Goal: Information Seeking & Learning: Learn about a topic

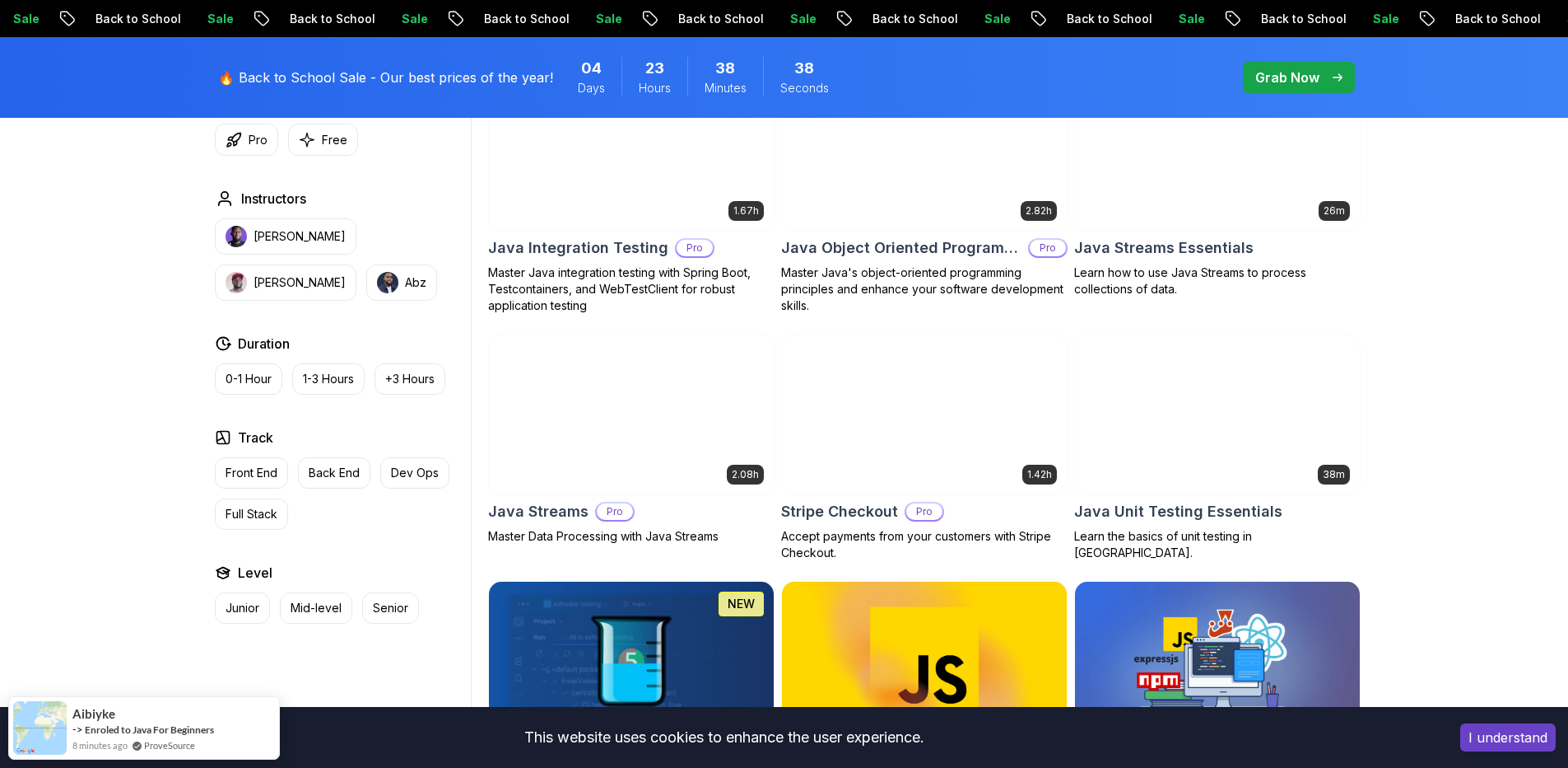
scroll to position [2801, 0]
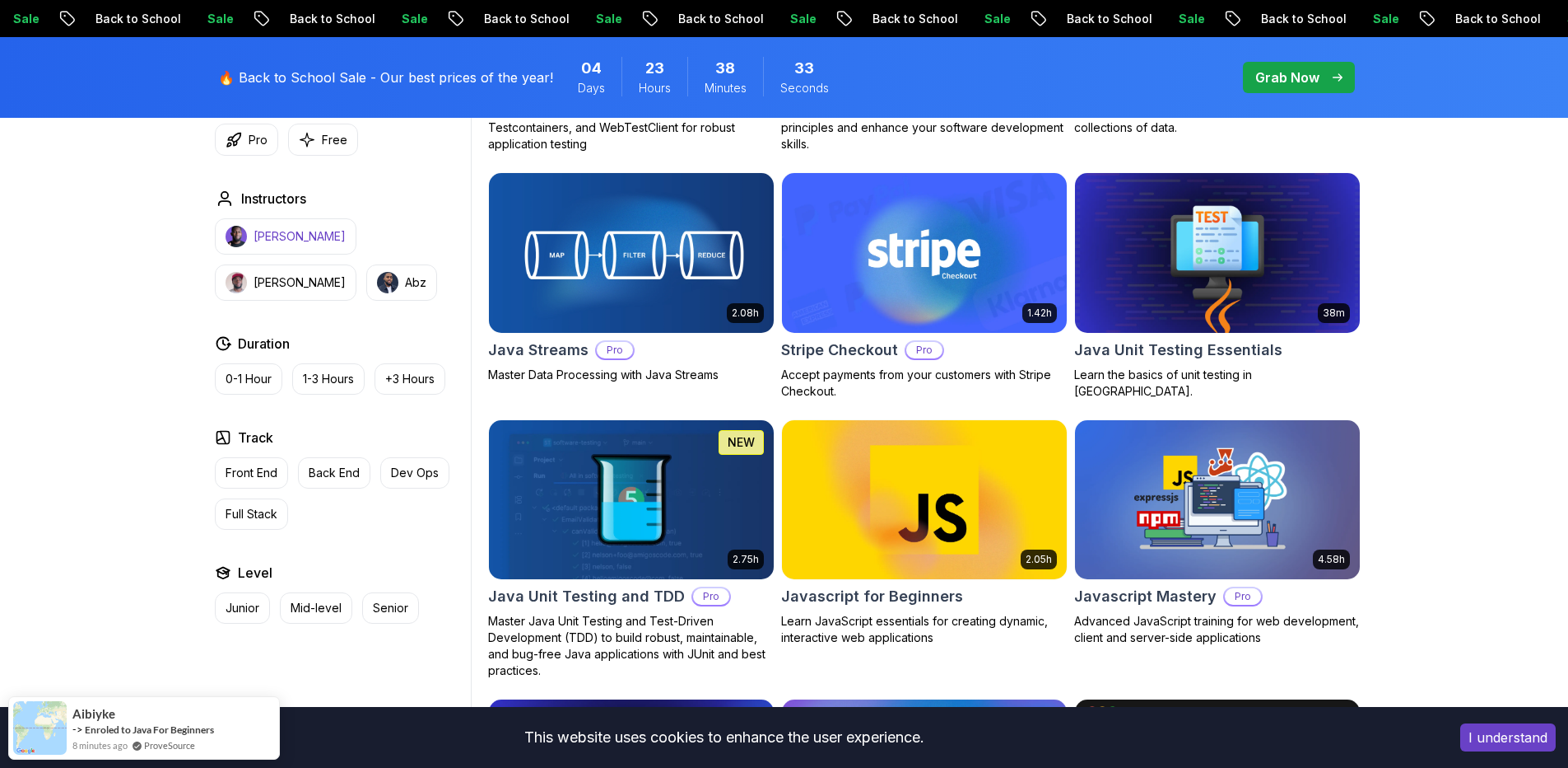
click at [295, 229] on p "[PERSON_NAME]" at bounding box center [300, 236] width 92 height 17
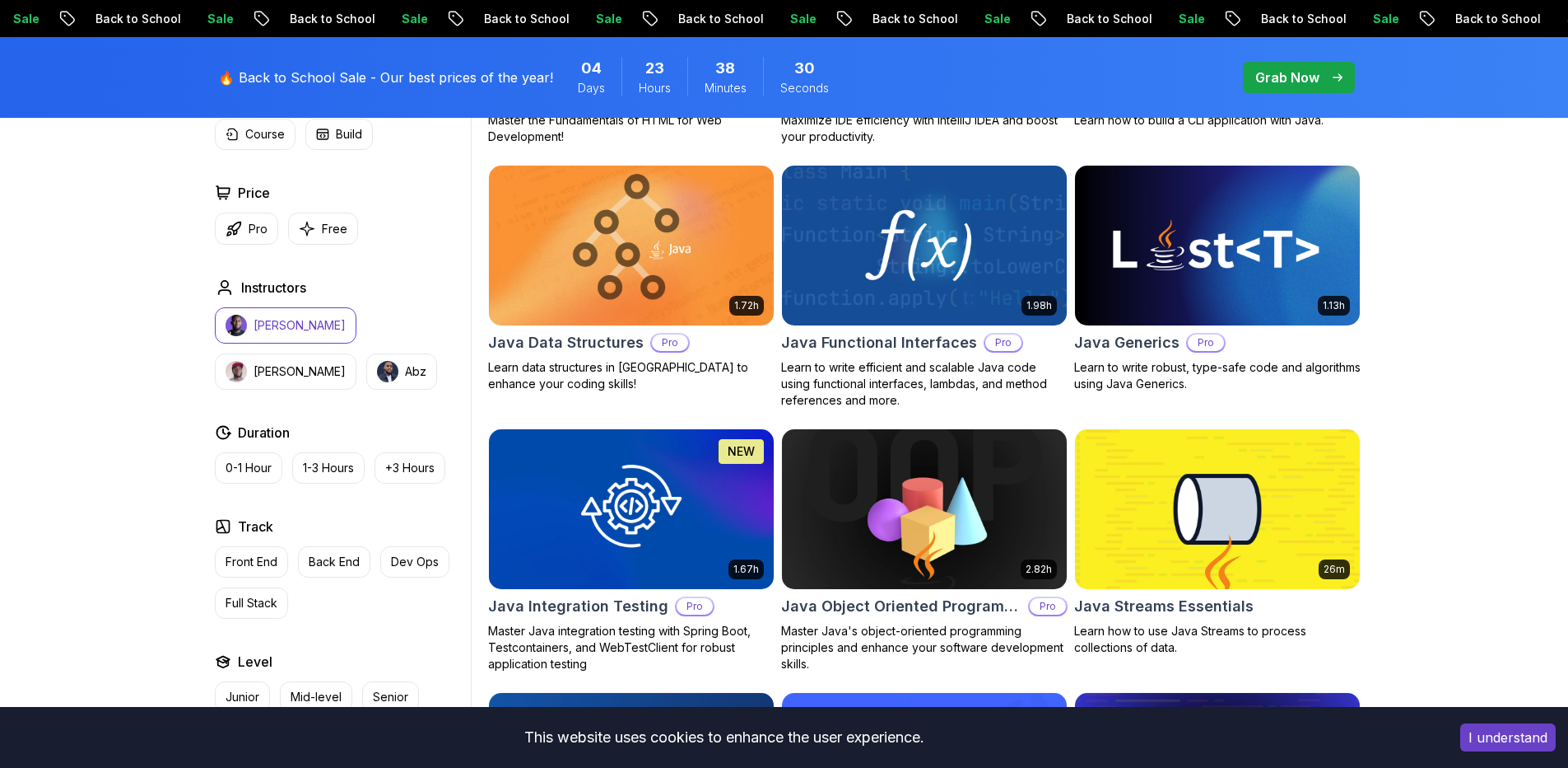
scroll to position [2142, 0]
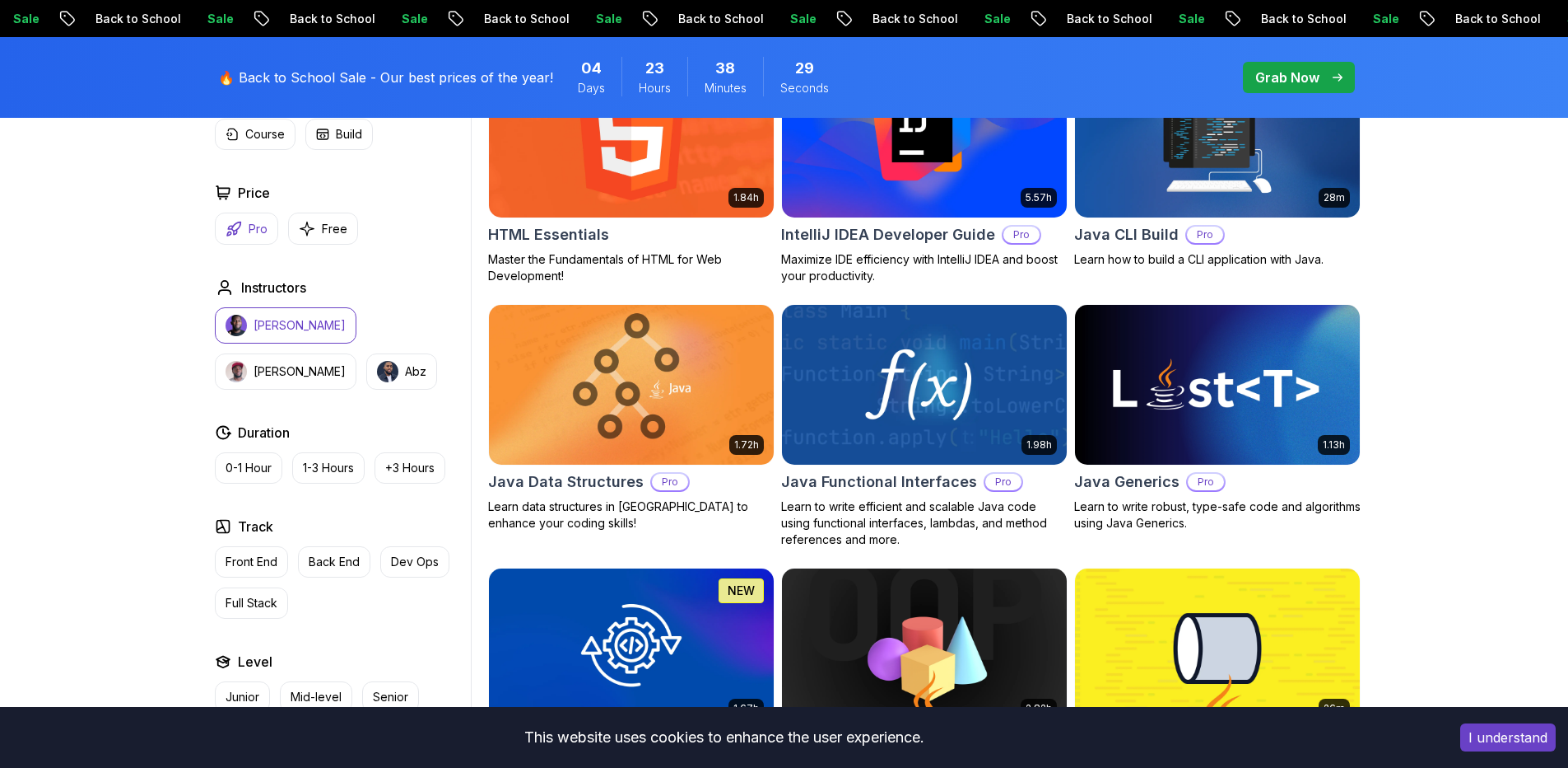
click at [260, 235] on p "Pro" at bounding box center [257, 229] width 19 height 17
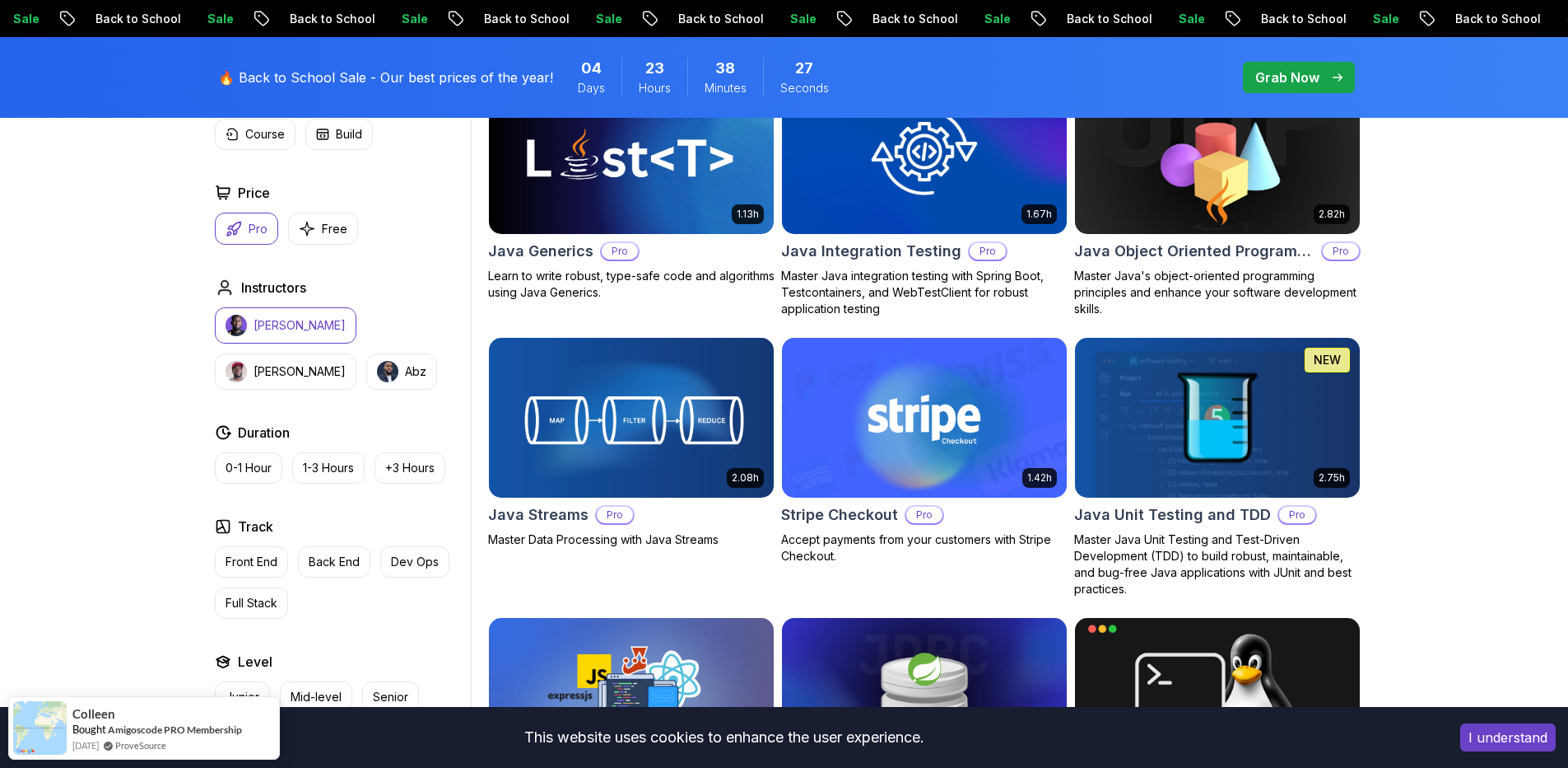
click at [1034, 239] on body "Sale Back to School Sale Back to School Sale Back to School Sale Back to School…" at bounding box center [784, 220] width 1568 height 4723
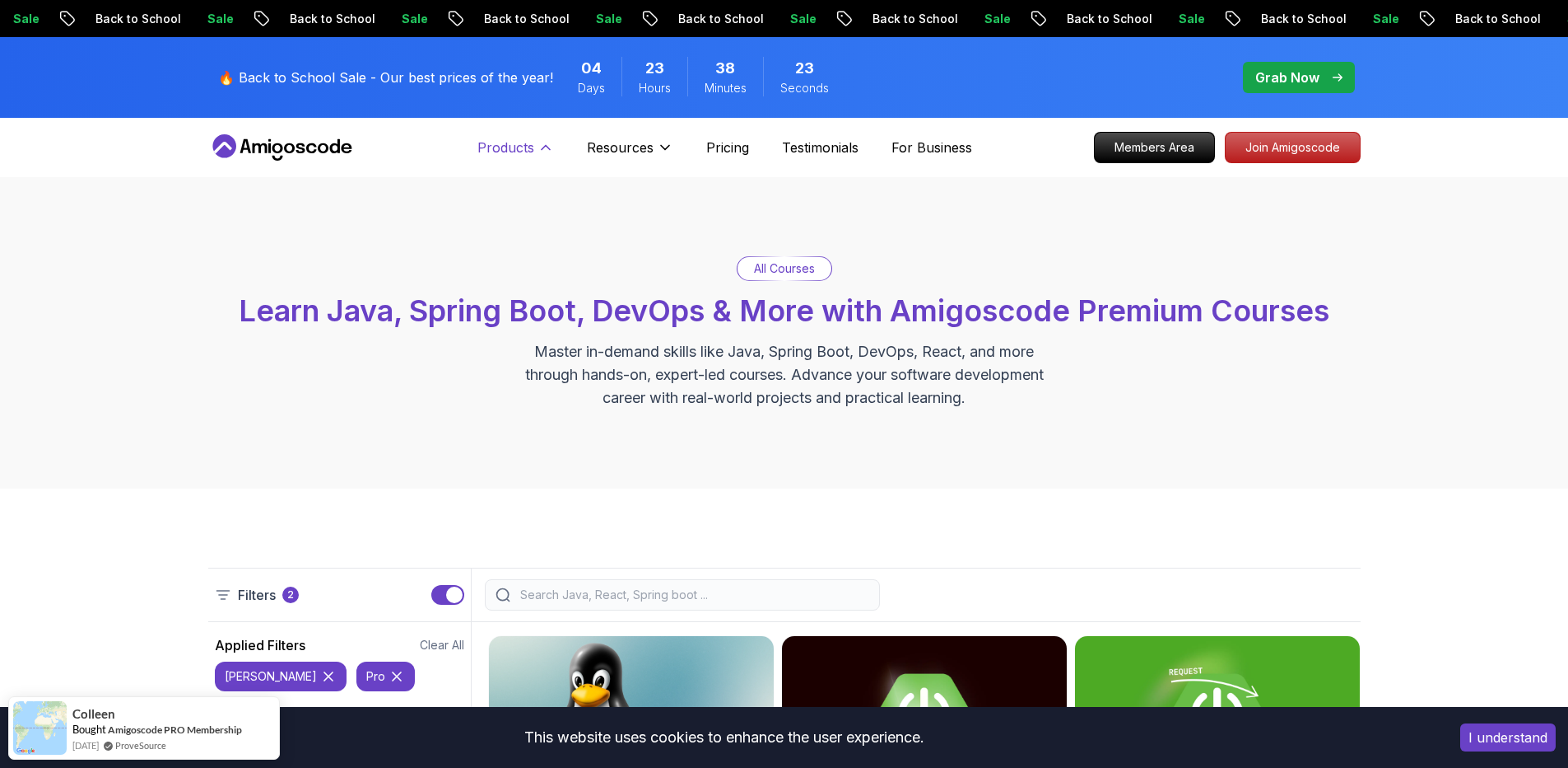
click at [514, 141] on p "Products" at bounding box center [506, 147] width 57 height 20
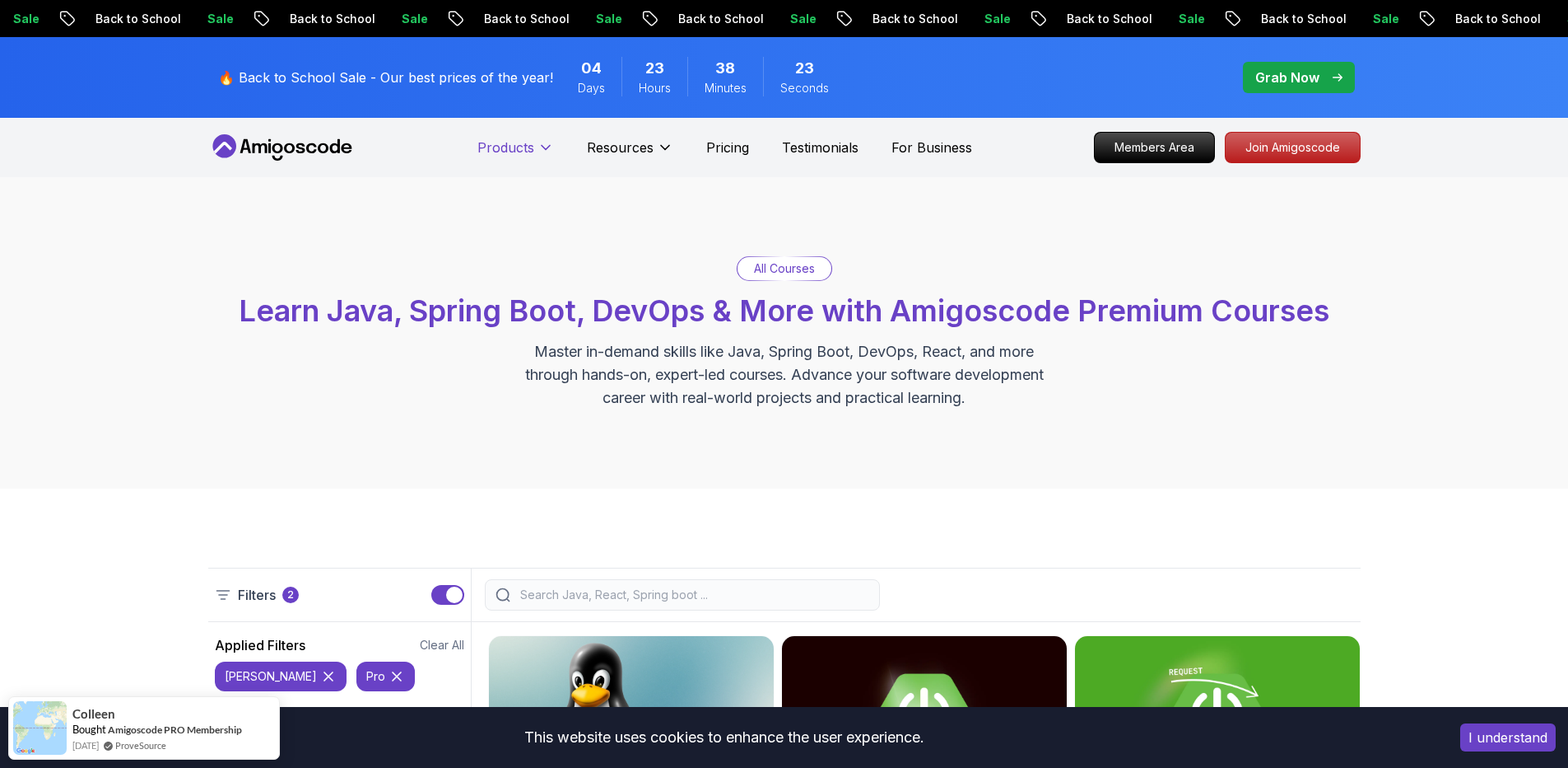
click at [514, 141] on p "Products" at bounding box center [506, 147] width 57 height 20
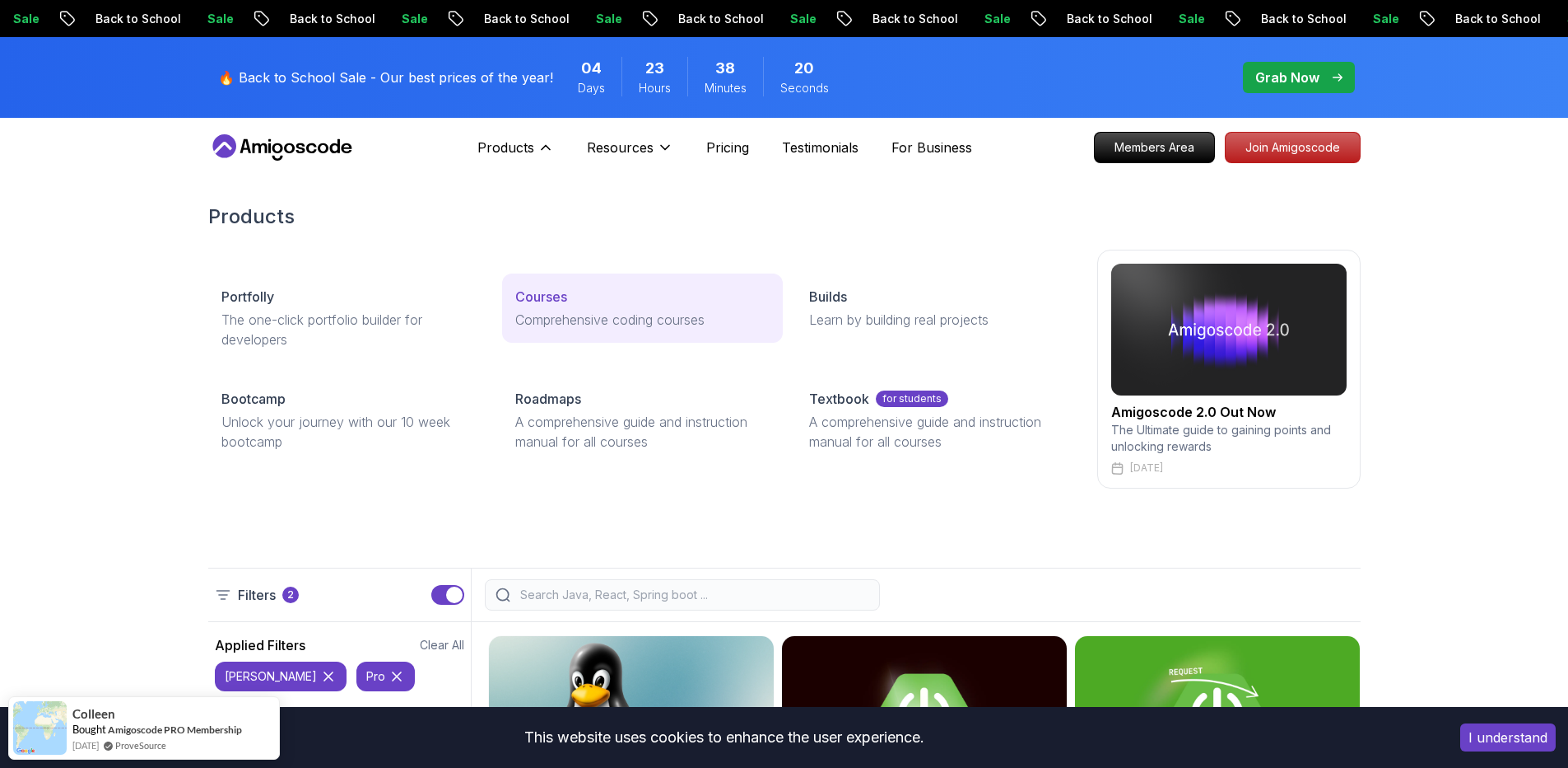
click at [534, 298] on p "Courses" at bounding box center [541, 296] width 52 height 20
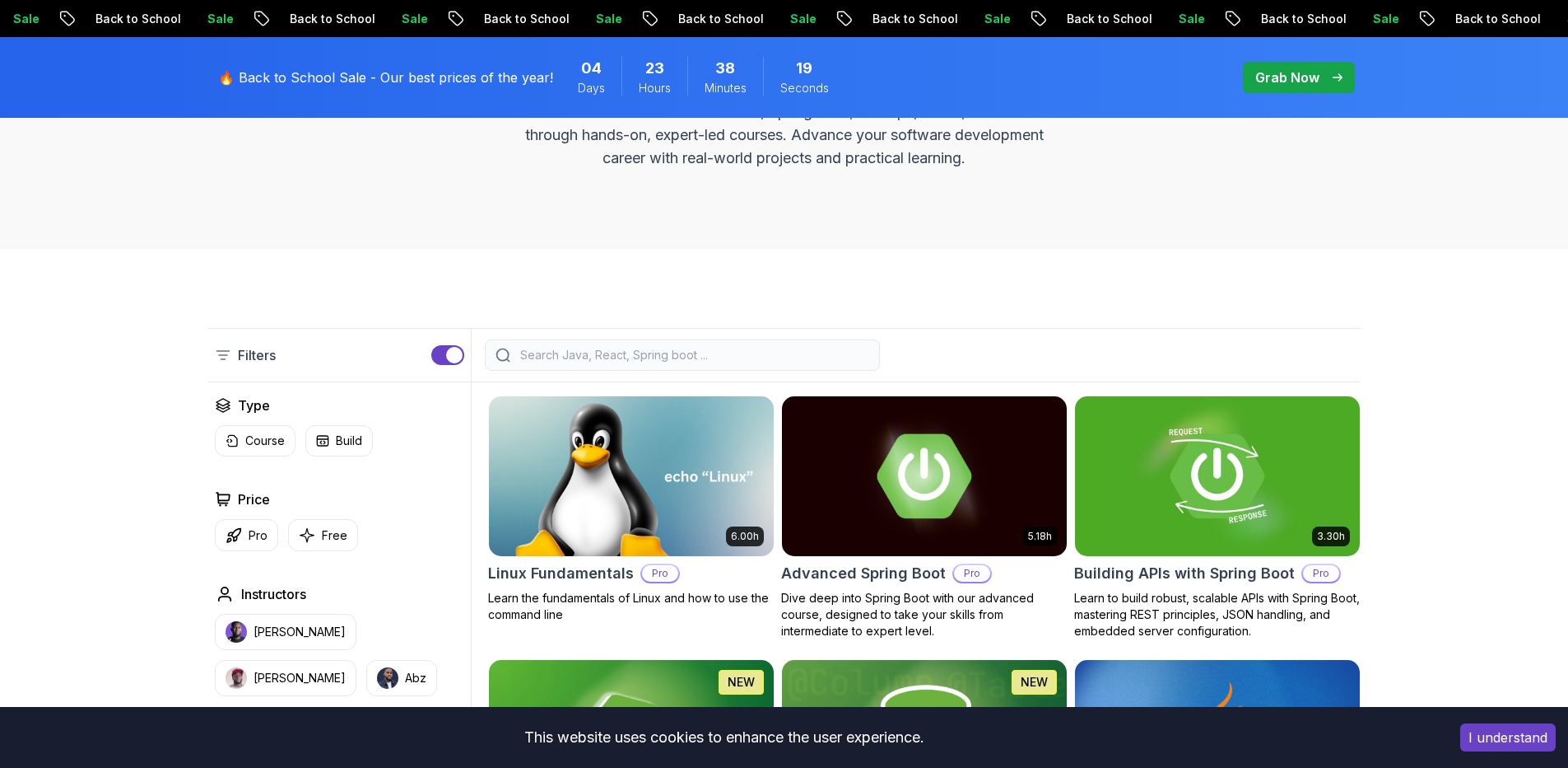
scroll to position [411, 0]
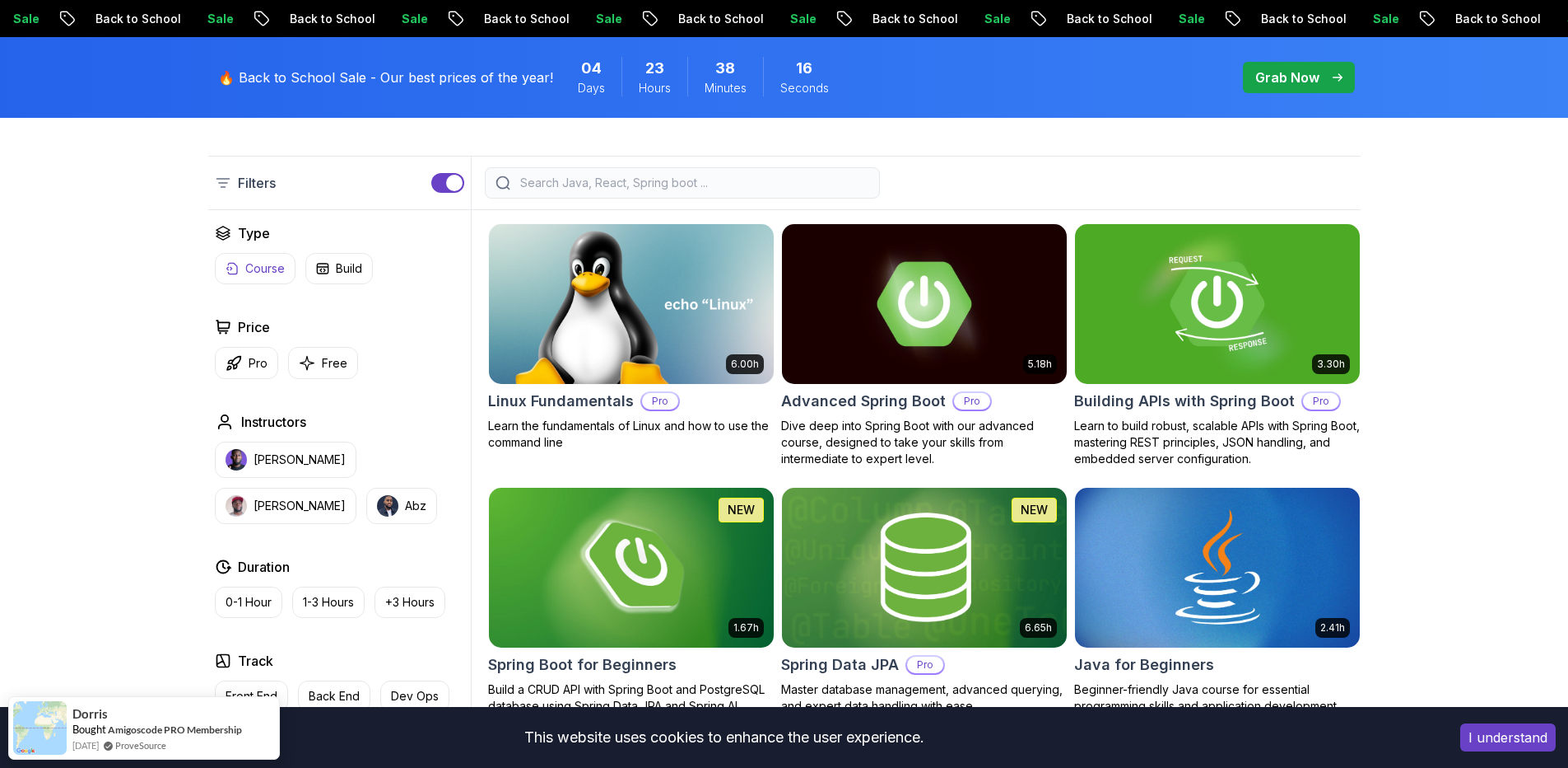
click at [271, 268] on p "Course" at bounding box center [265, 268] width 40 height 17
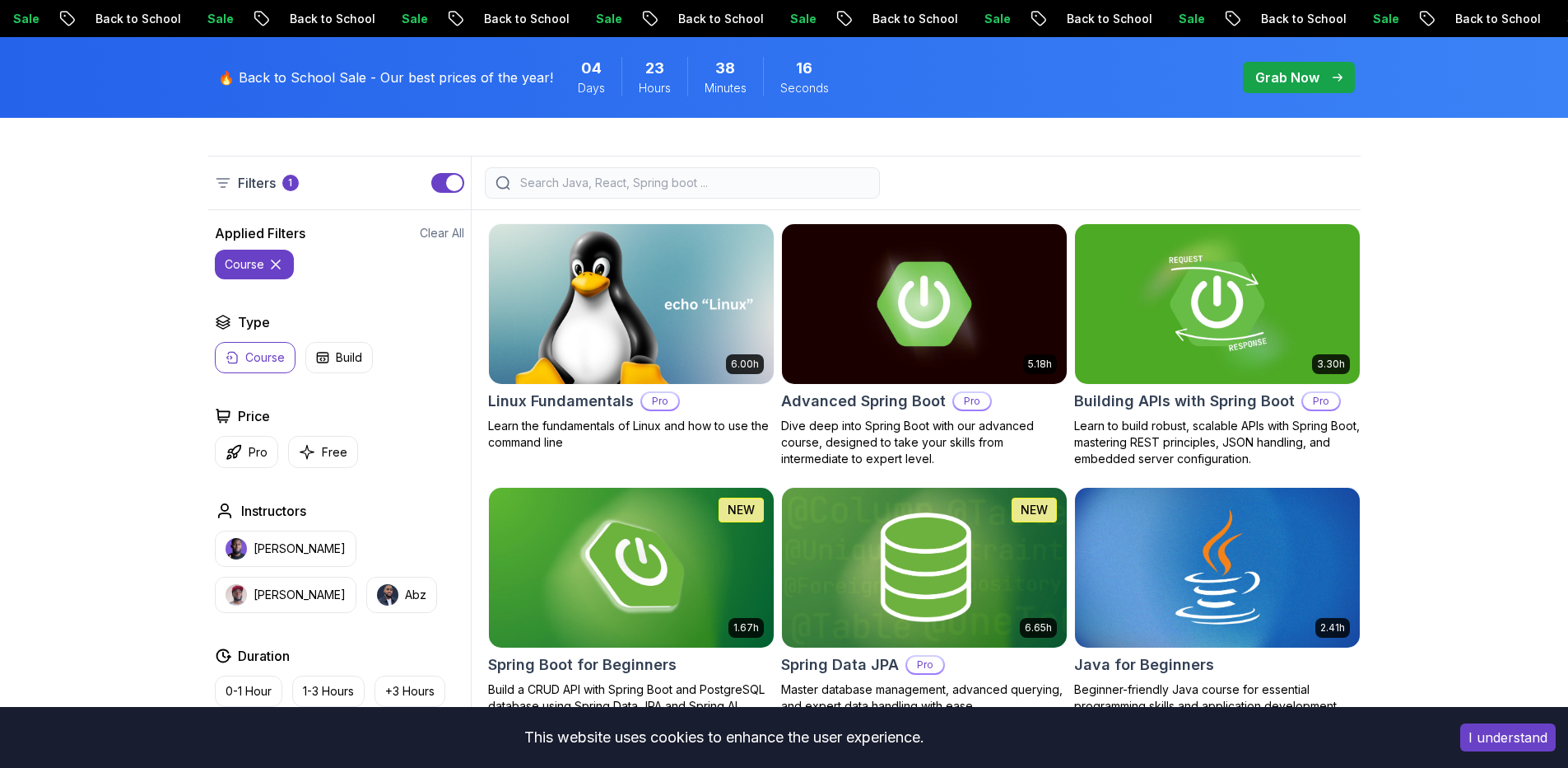
click at [245, 350] on button "Course" at bounding box center [254, 357] width 81 height 31
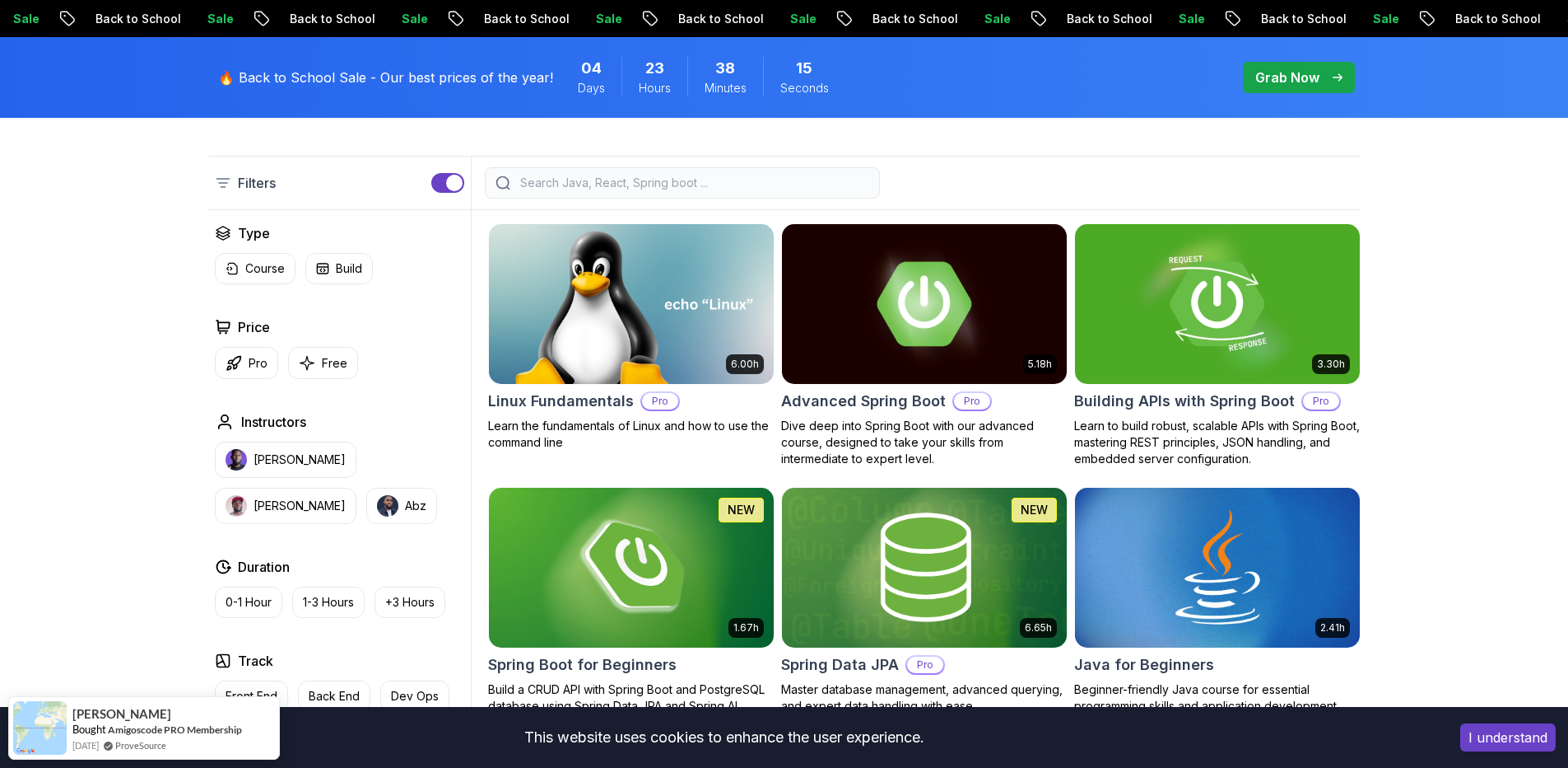
click at [252, 244] on div "Type Course Build" at bounding box center [339, 254] width 249 height 61
click at [249, 269] on p "Course" at bounding box center [265, 268] width 40 height 17
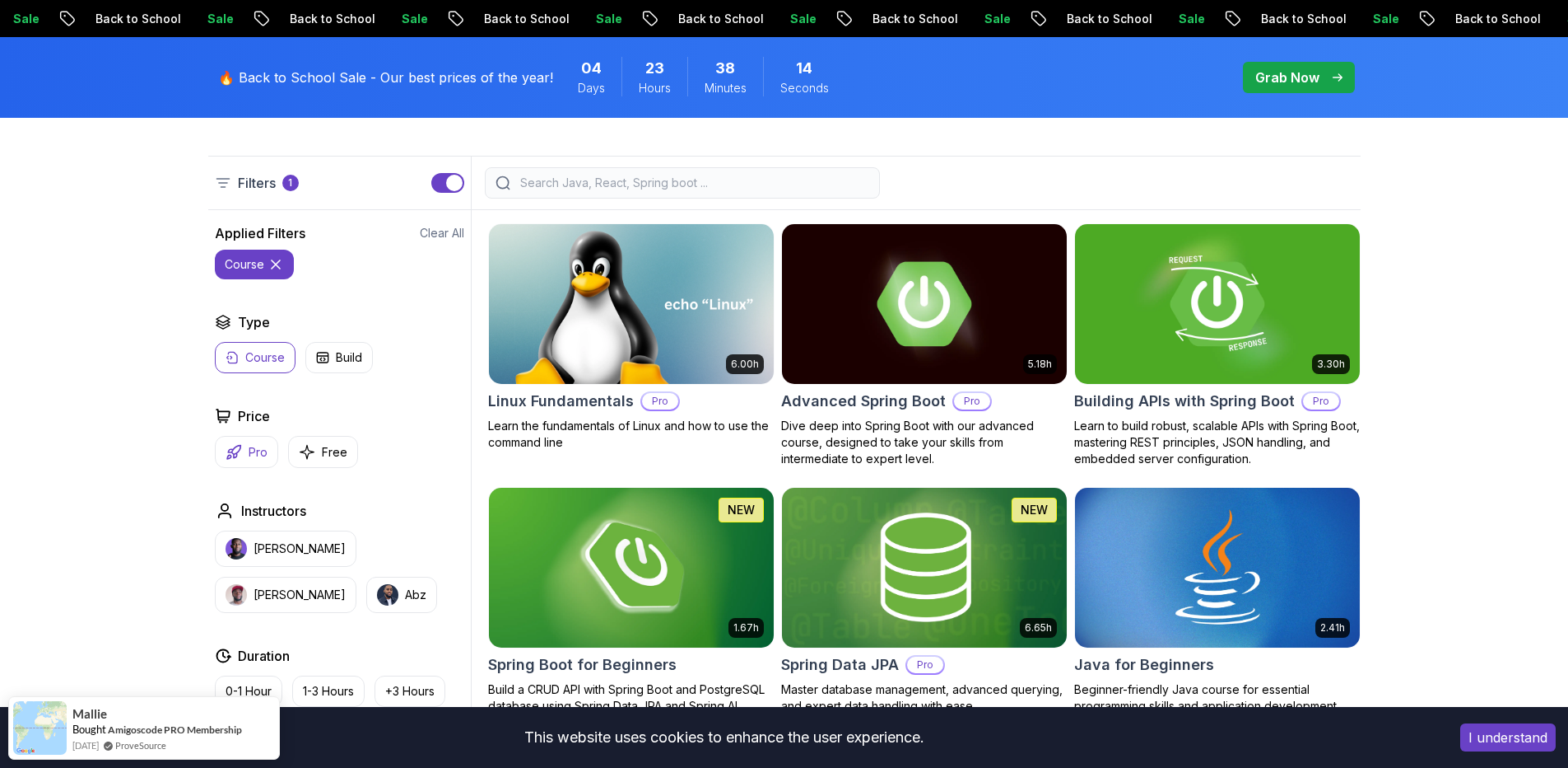
click at [253, 451] on p "Pro" at bounding box center [257, 452] width 19 height 17
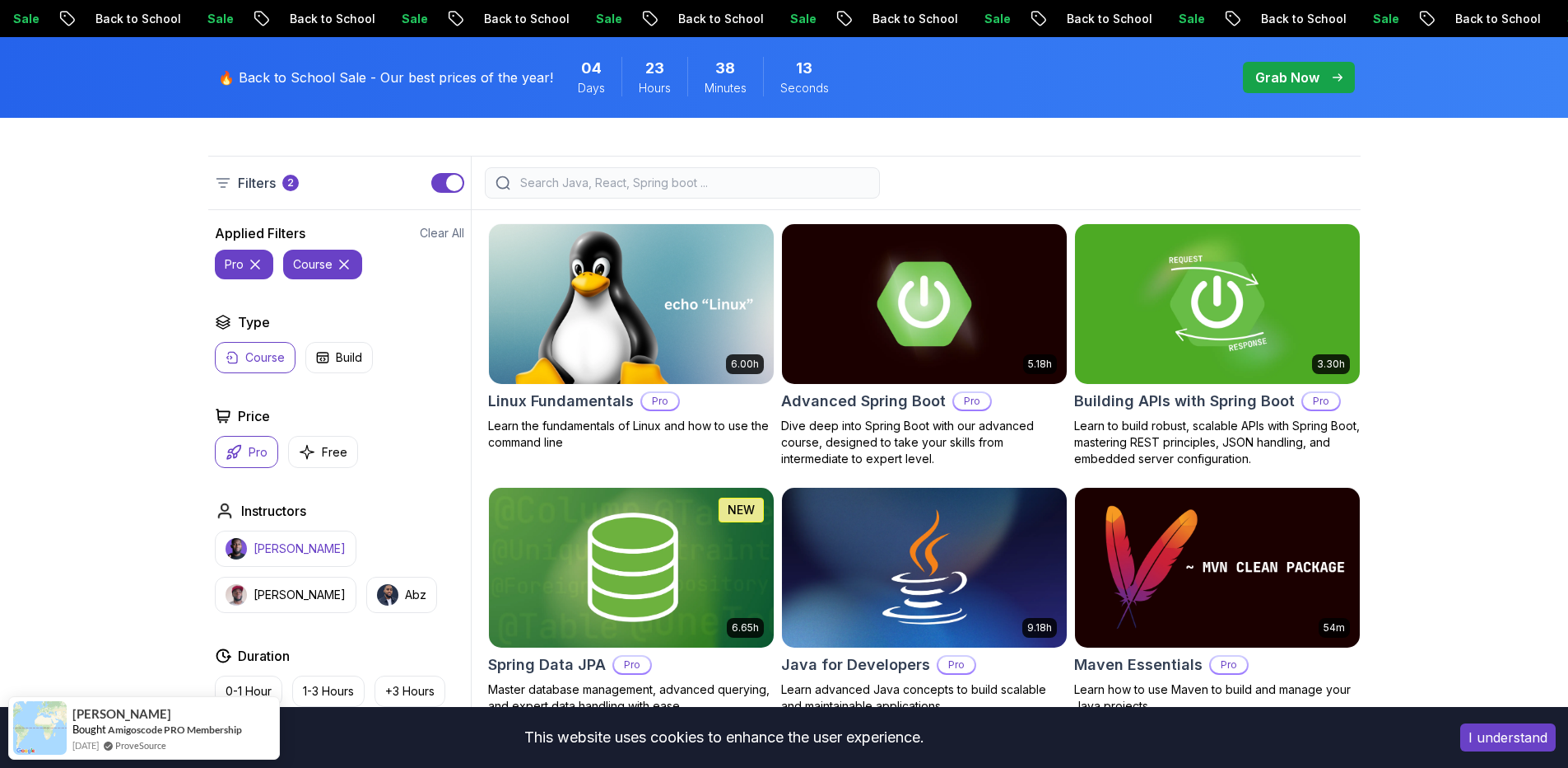
click at [283, 549] on p "[PERSON_NAME]" at bounding box center [300, 548] width 92 height 17
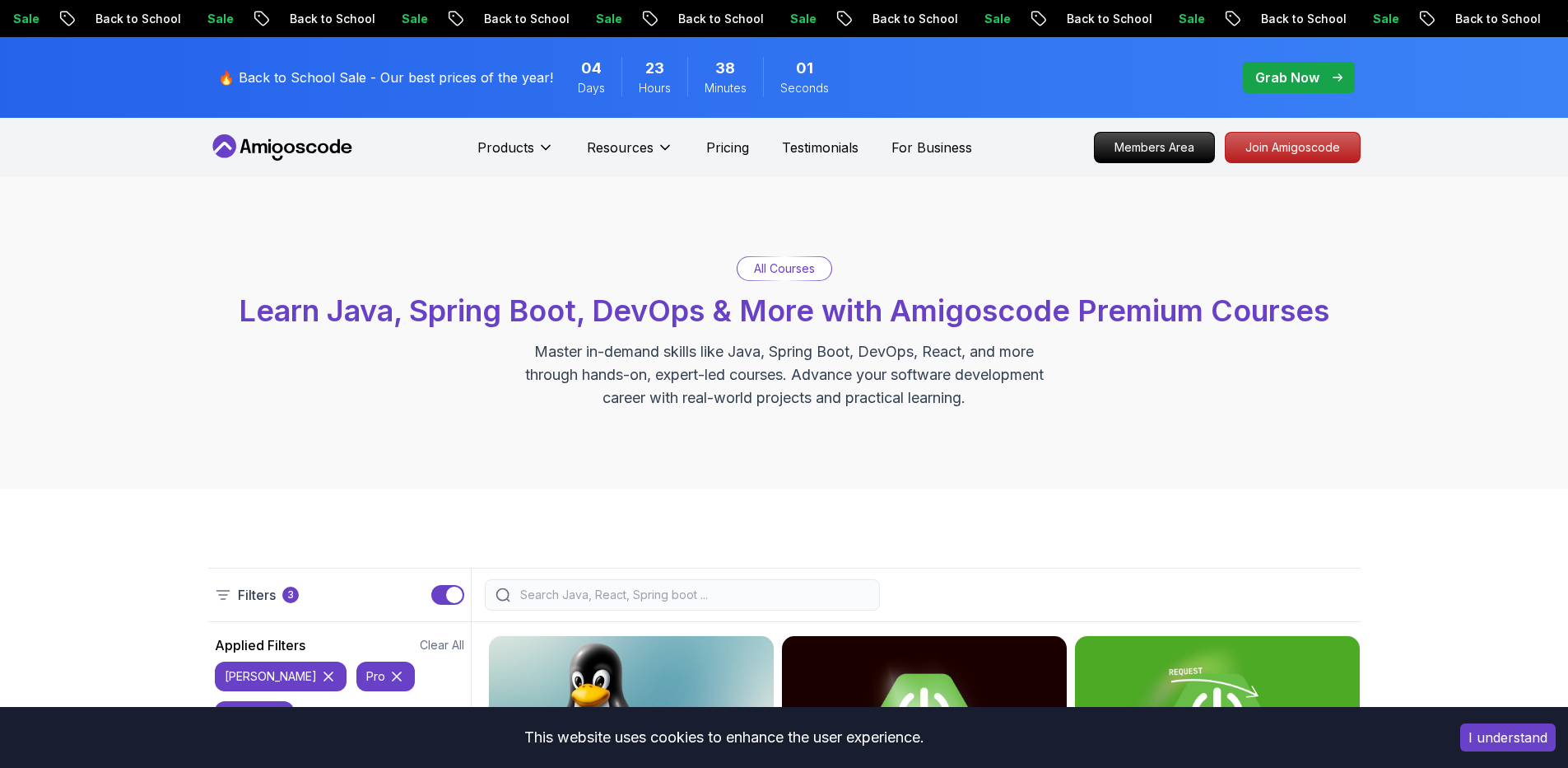
click at [317, 156] on icon at bounding box center [282, 147] width 148 height 27
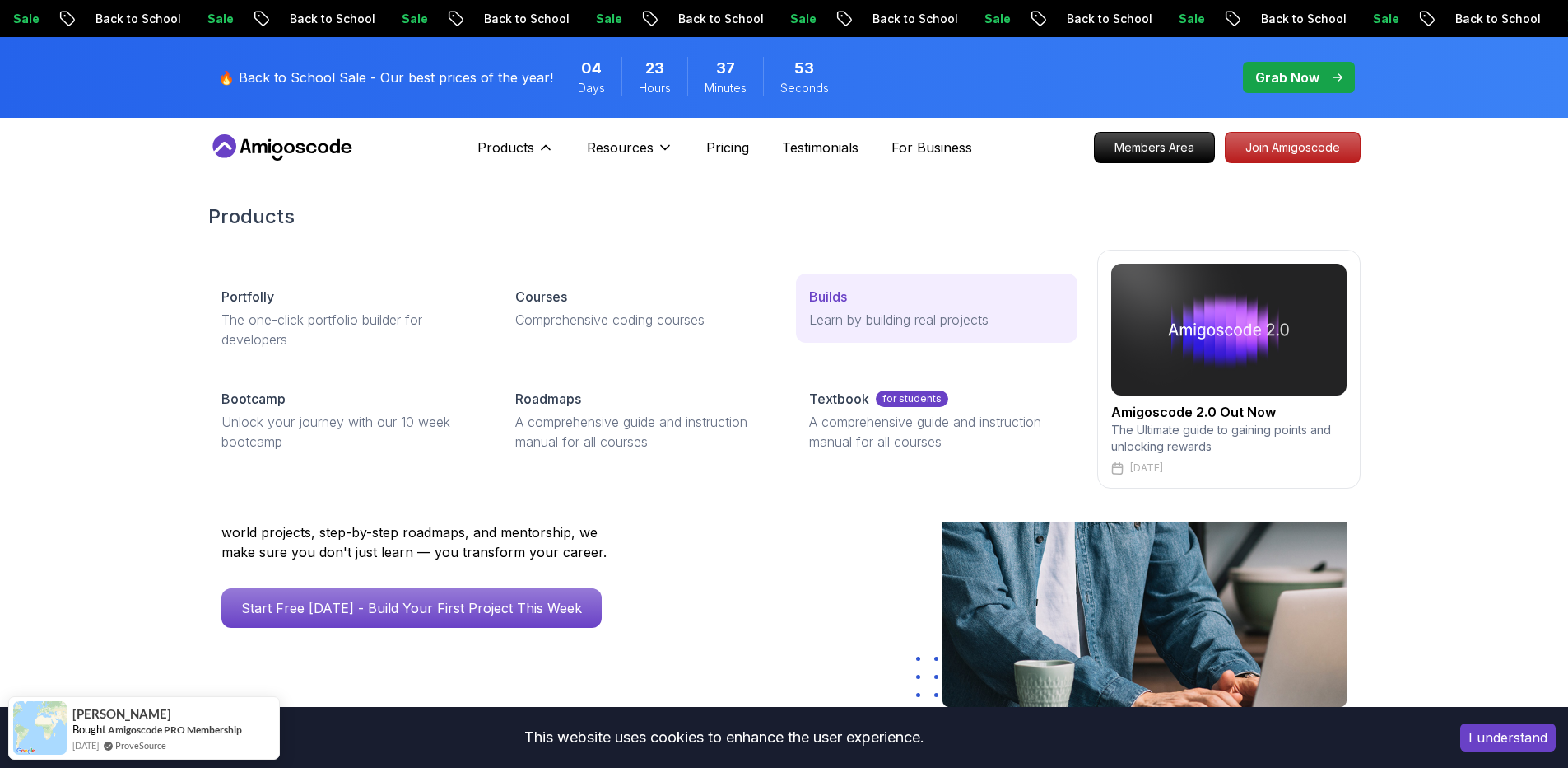
click at [831, 317] on p "Learn by building real projects" at bounding box center [936, 319] width 254 height 20
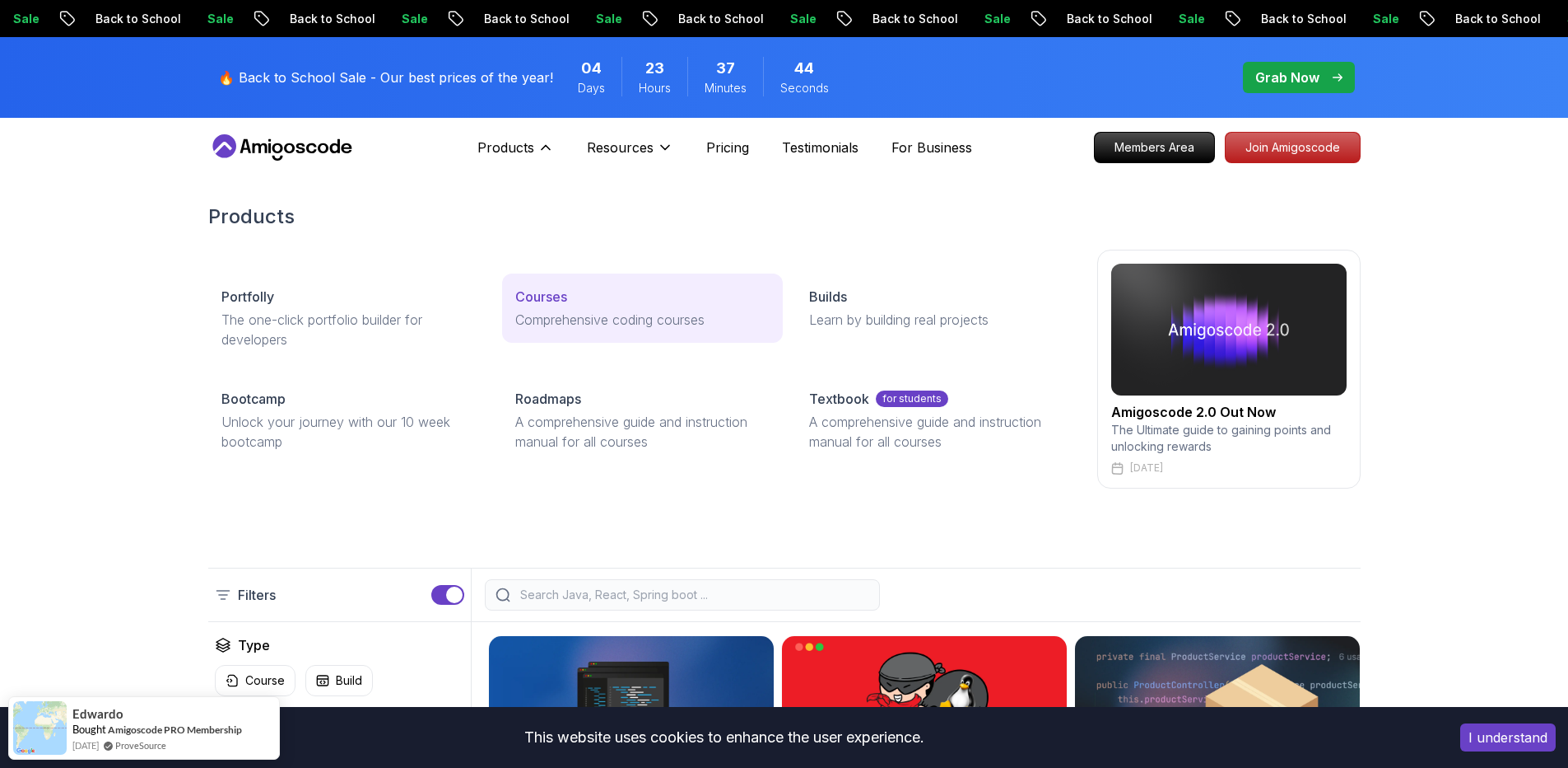
click at [562, 310] on p "Comprehensive coding courses" at bounding box center [642, 319] width 254 height 20
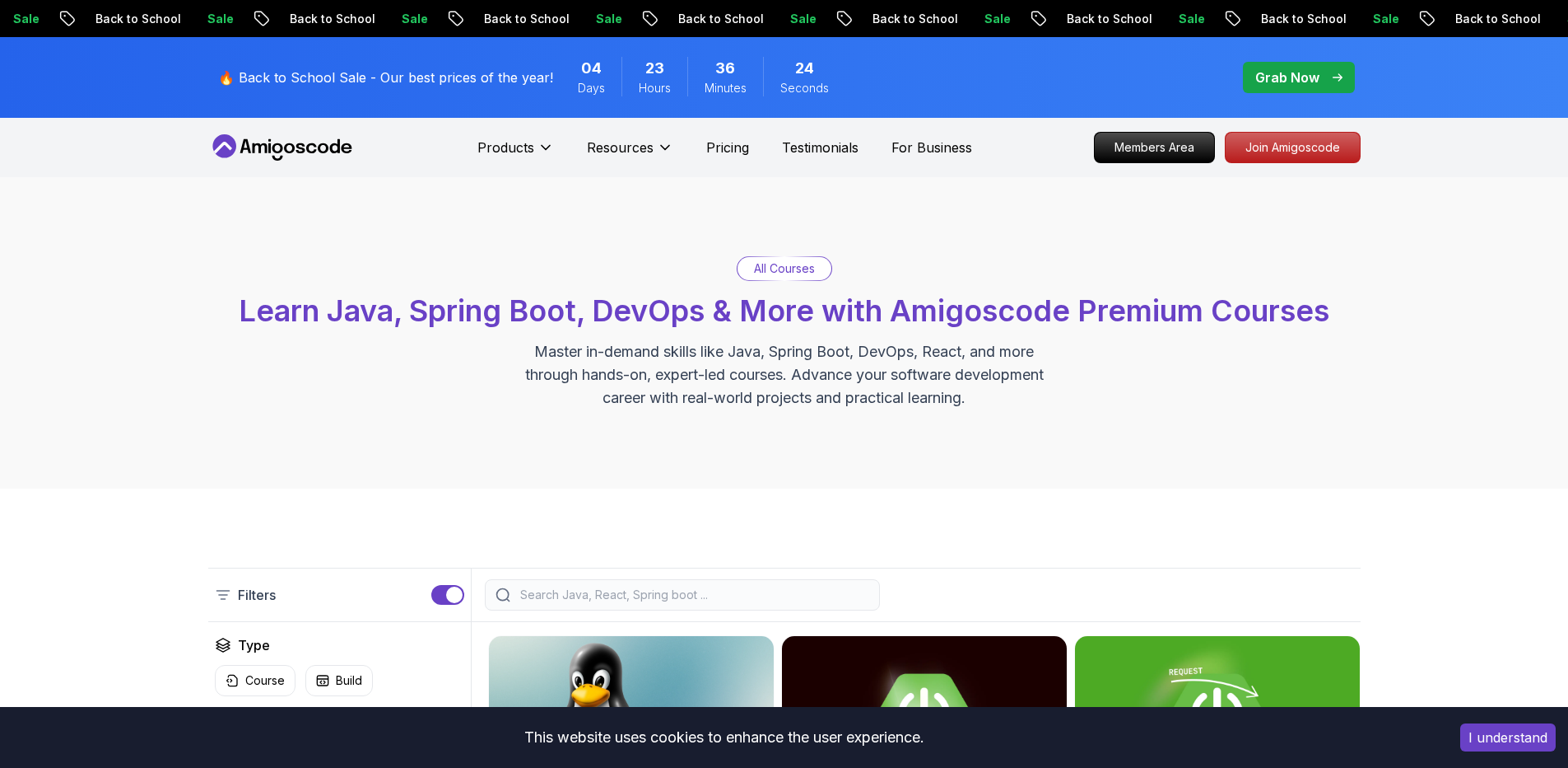
click at [254, 144] on icon at bounding box center [259, 148] width 15 height 10
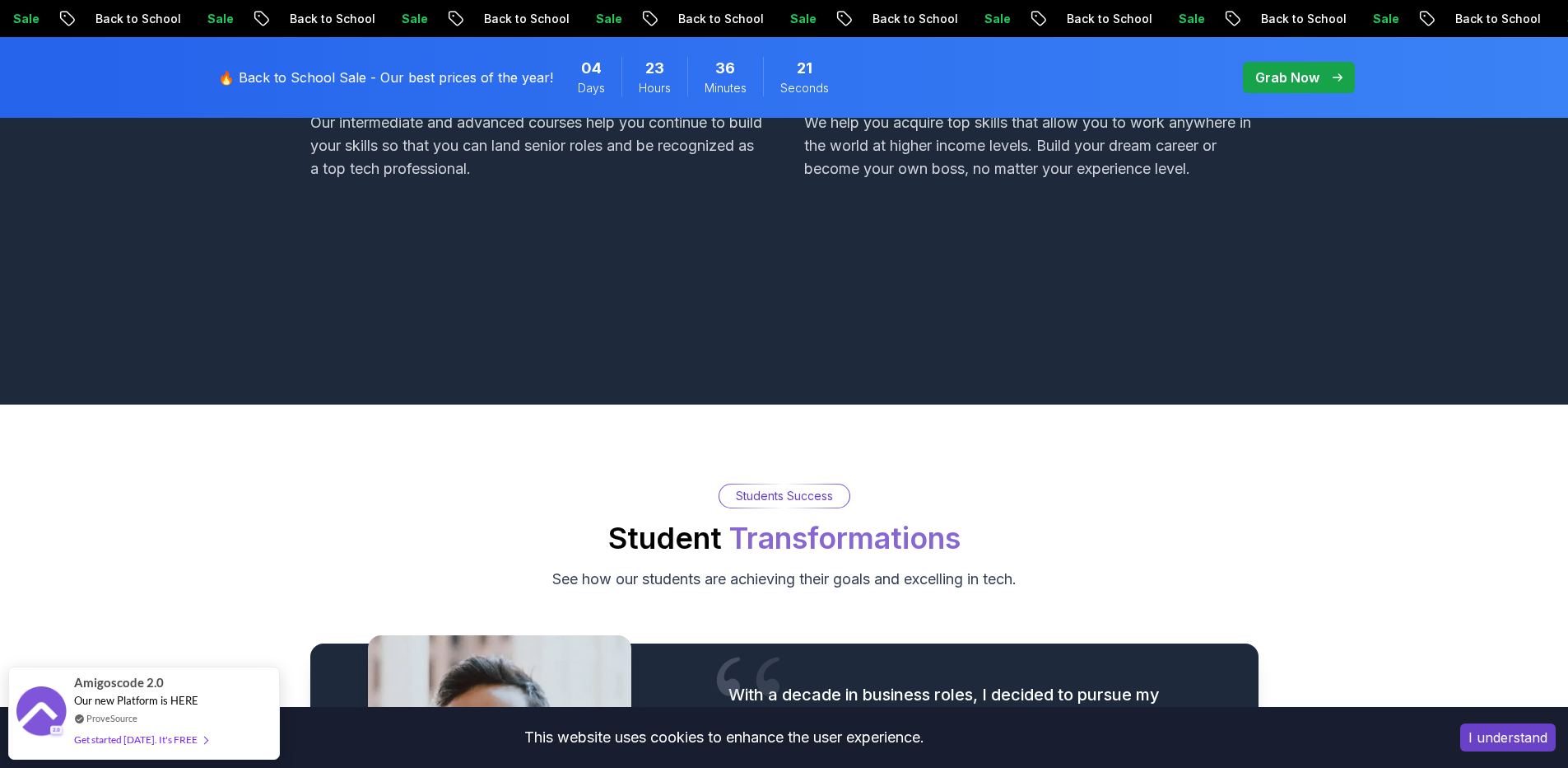
scroll to position [1565, 0]
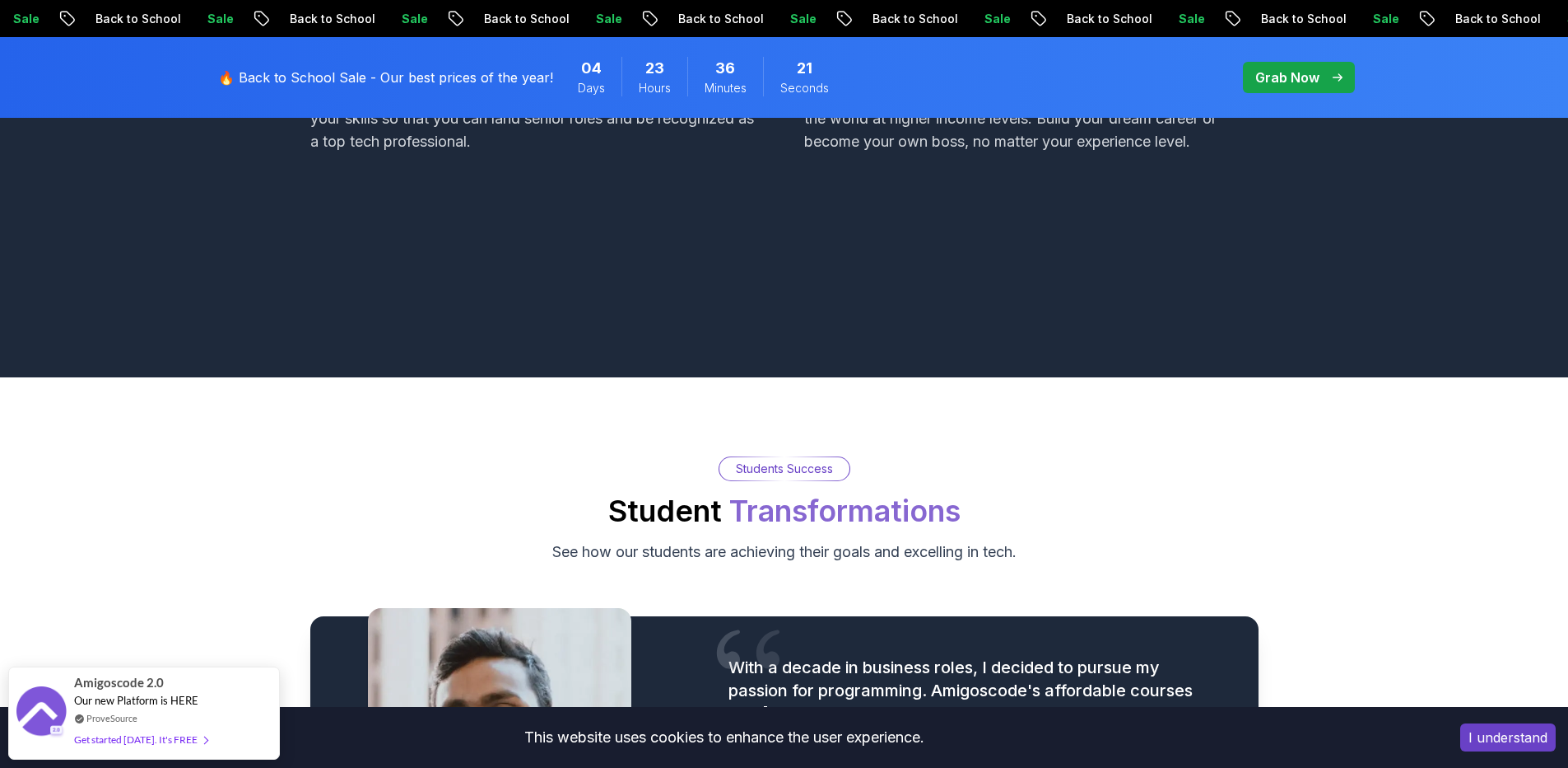
drag, startPoint x: 567, startPoint y: 297, endPoint x: 556, endPoint y: 283, distance: 17.8
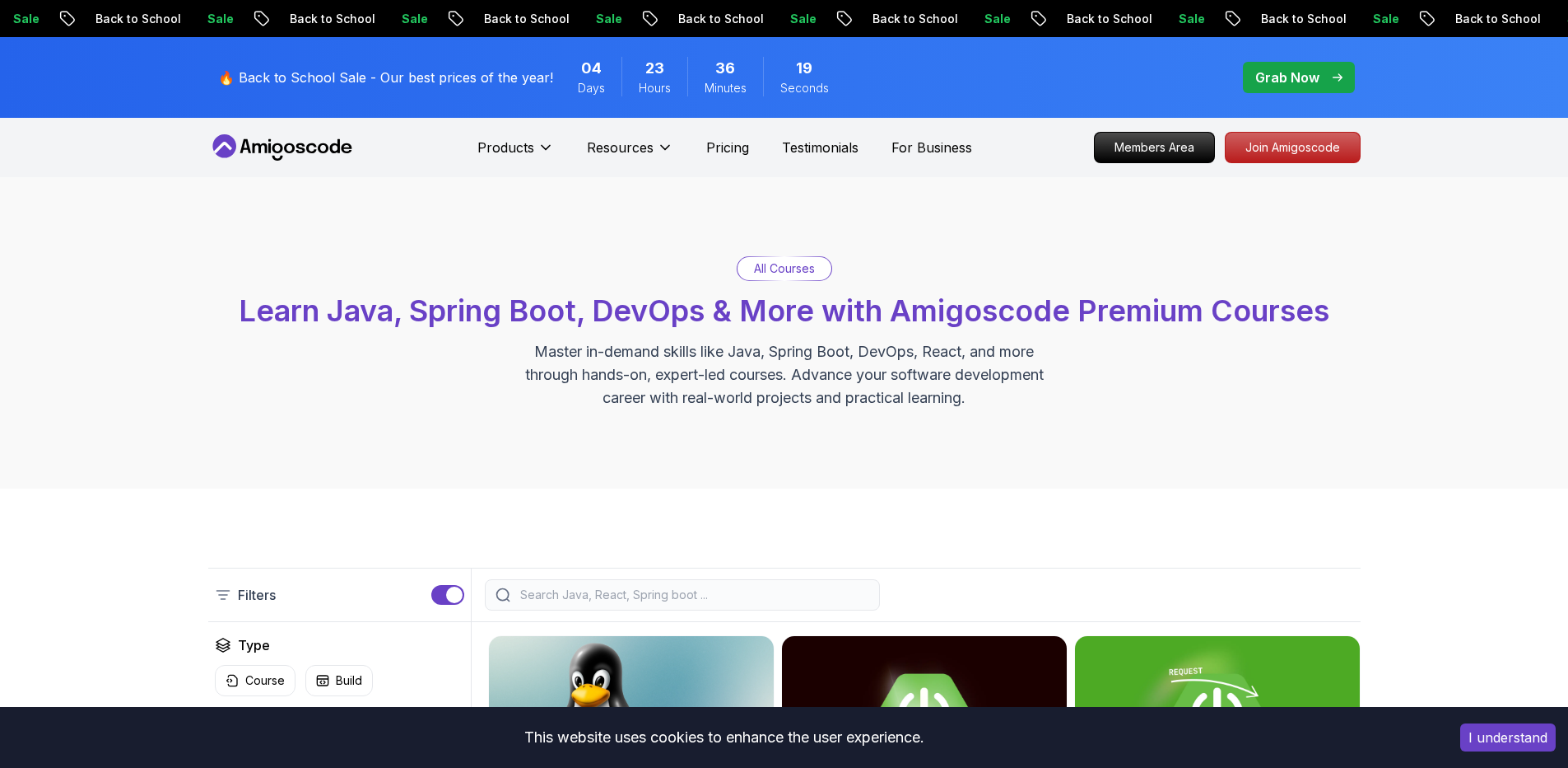
drag, startPoint x: 542, startPoint y: 271, endPoint x: 534, endPoint y: 268, distance: 8.5
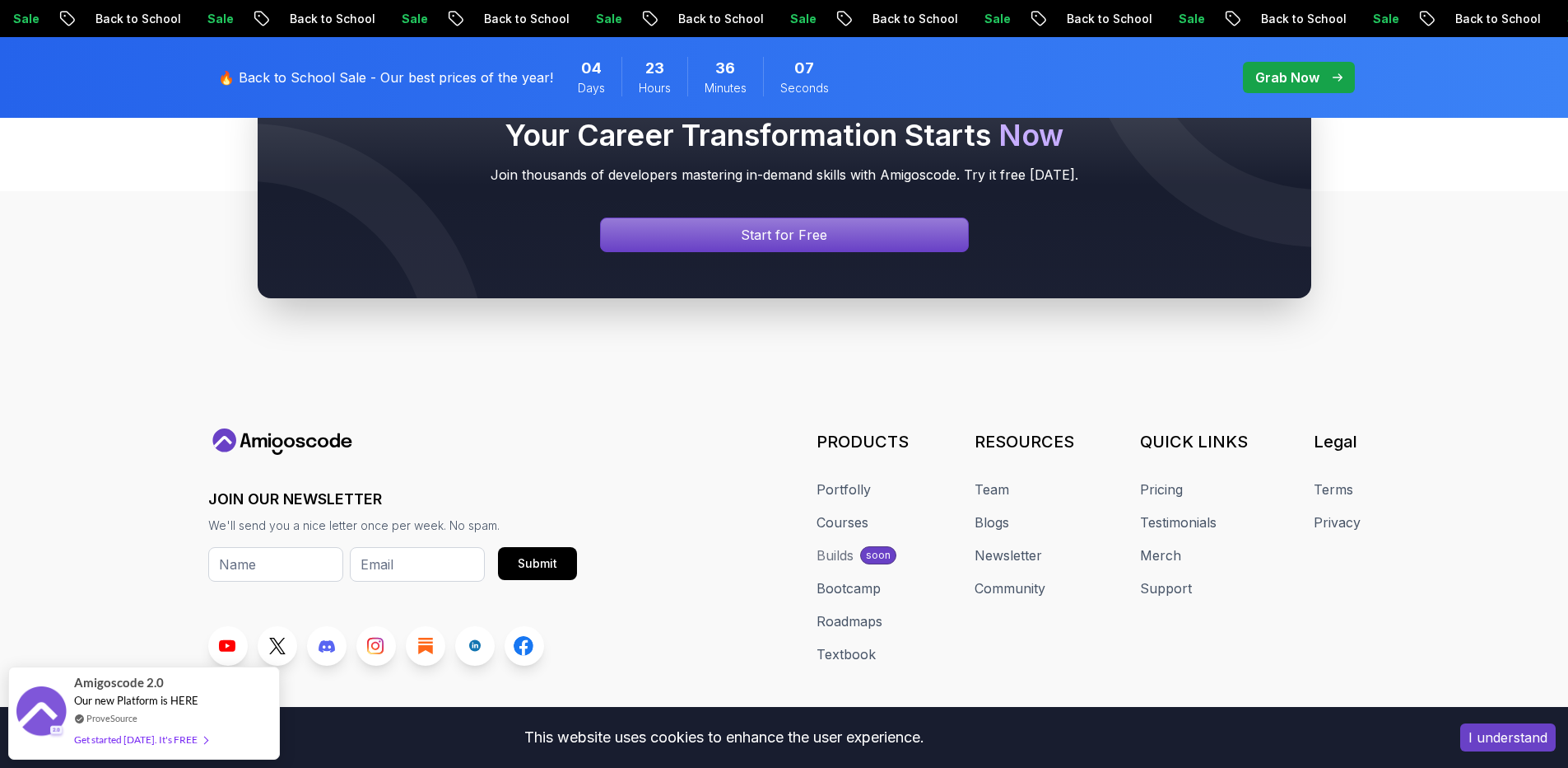
scroll to position [5091, 0]
